Goal: Information Seeking & Learning: Find specific fact

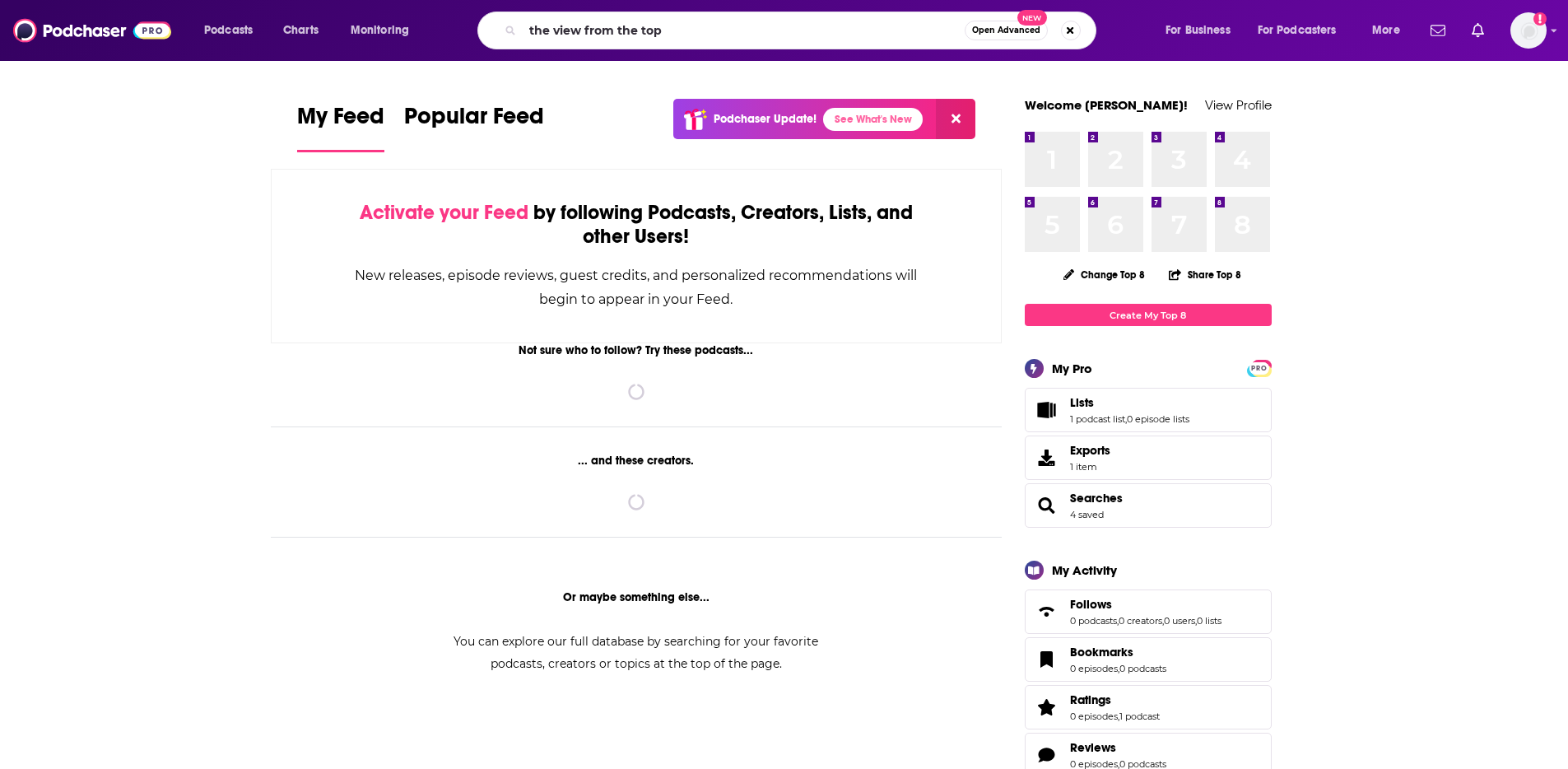
type input "the view from the top"
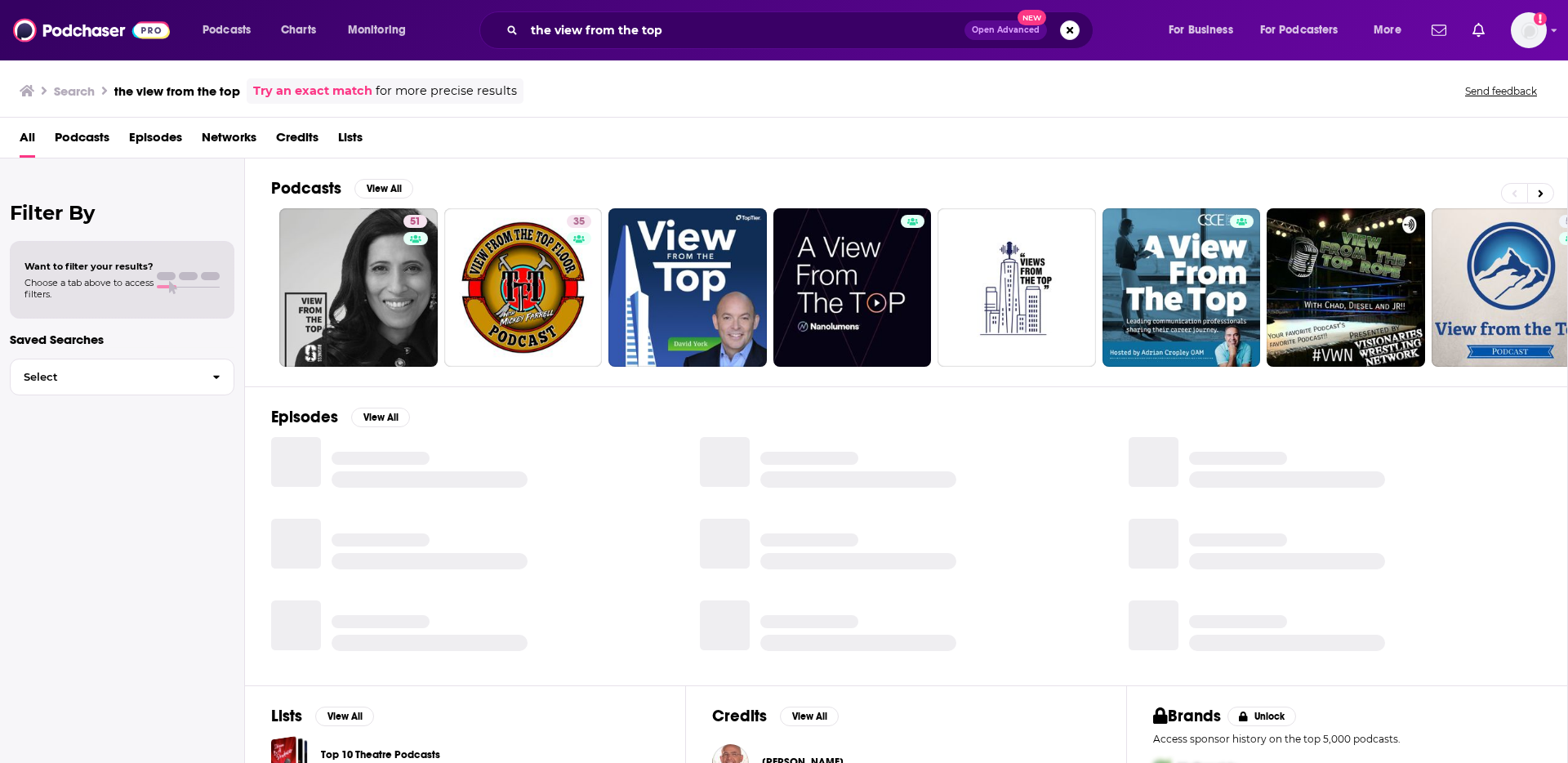
click at [82, 136] on span "Podcasts" at bounding box center [82, 141] width 54 height 34
